Goal: Use online tool/utility: Utilize a website feature to perform a specific function

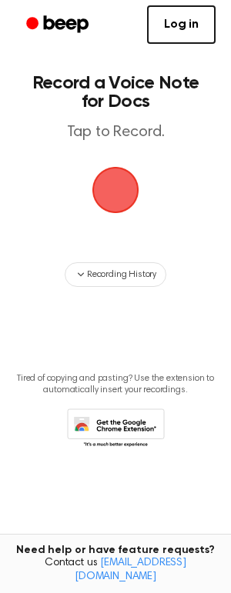
click at [118, 193] on span "button" at bounding box center [115, 189] width 81 height 81
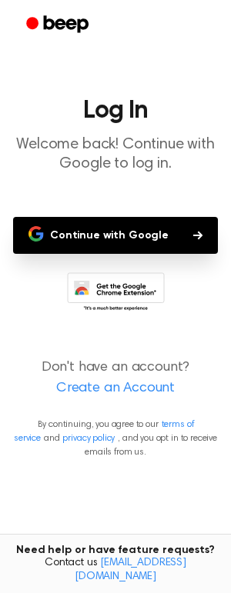
click at [129, 239] on button "Continue with Google" at bounding box center [115, 235] width 204 height 37
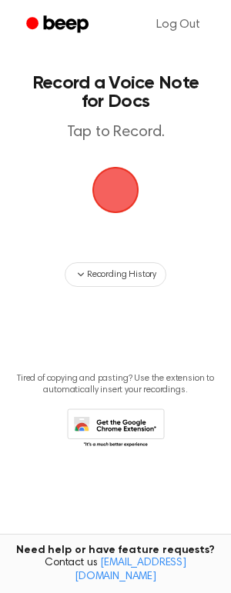
click at [108, 184] on span "button" at bounding box center [116, 190] width 50 height 50
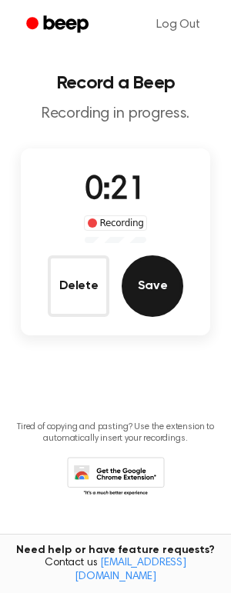
click at [161, 290] on button "Save" at bounding box center [151, 285] width 61 height 61
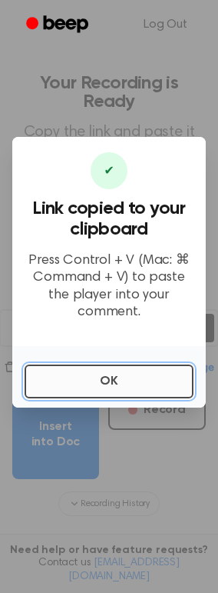
click at [110, 376] on button "OK" at bounding box center [109, 381] width 169 height 34
